Goal: Information Seeking & Learning: Learn about a topic

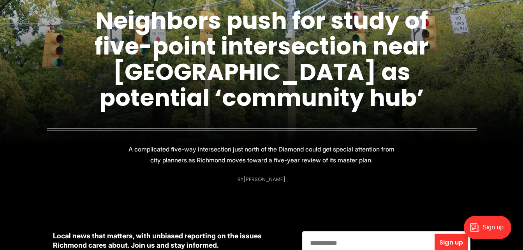
scroll to position [100, 0]
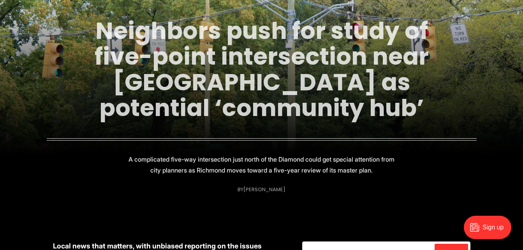
click at [206, 88] on link "Neighbors push for study of five-point intersection near [GEOGRAPHIC_DATA] as p…" at bounding box center [262, 69] width 334 height 110
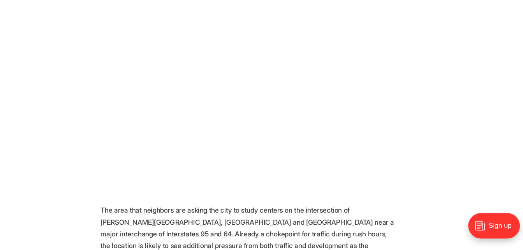
scroll to position [474, 0]
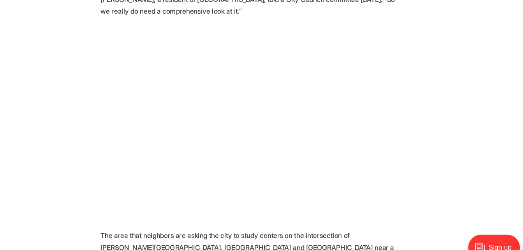
scroll to position [470, 0]
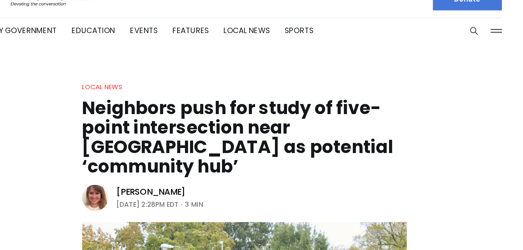
scroll to position [0, 0]
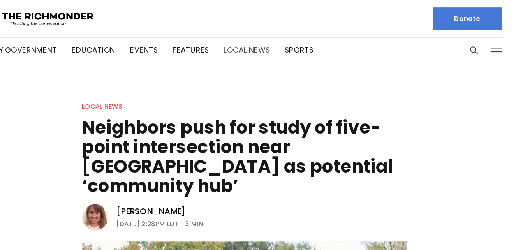
click at [260, 42] on link "Local News" at bounding box center [263, 41] width 39 height 9
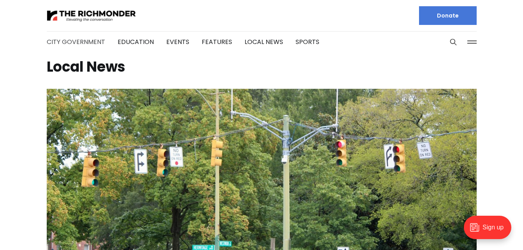
click at [86, 38] on link "City Government" at bounding box center [76, 41] width 58 height 9
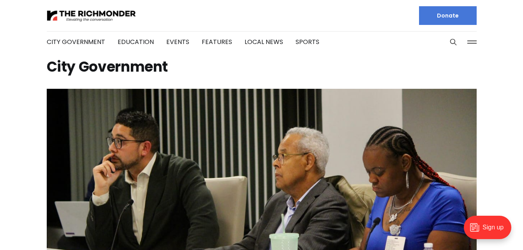
click at [492, 17] on header "City Government Education Events Features Local News Sports Donate Our Authors …" at bounding box center [261, 26] width 523 height 53
